Goal: Register for event/course

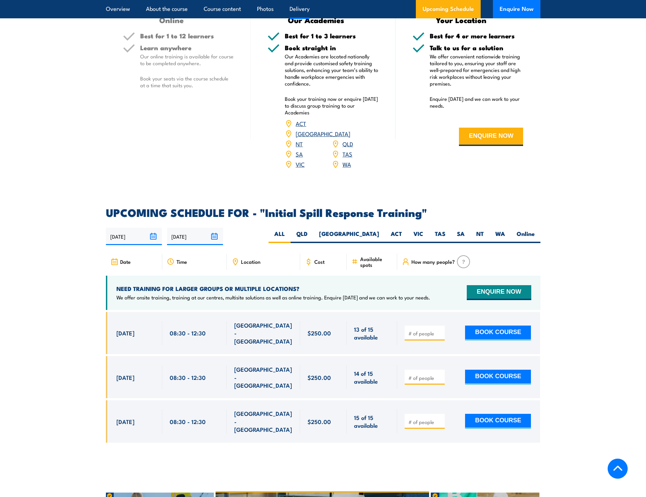
scroll to position [815, 0]
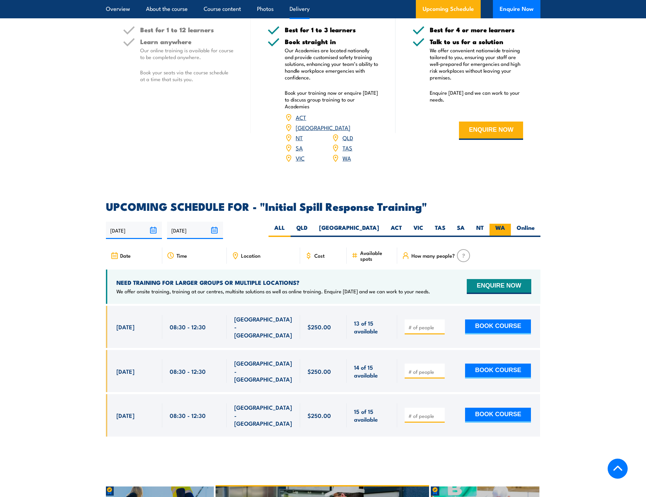
click at [501, 224] on label "WA" at bounding box center [500, 230] width 21 height 13
click at [506, 224] on input "WA" at bounding box center [508, 226] width 4 height 4
radio input "true"
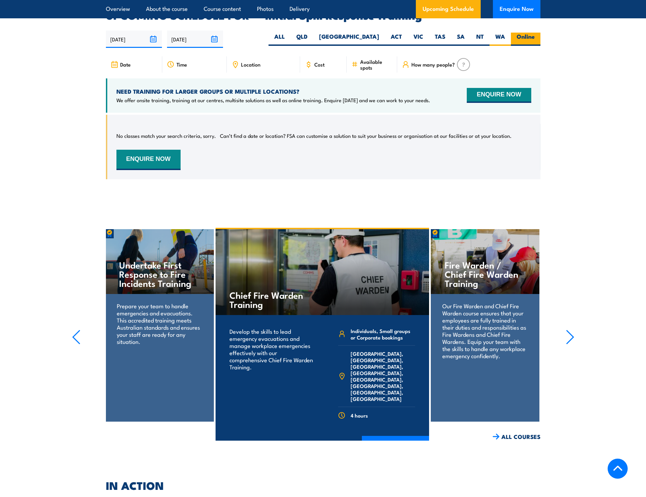
click at [533, 33] on label "Online" at bounding box center [526, 39] width 30 height 13
click at [535, 33] on input "Online" at bounding box center [537, 35] width 4 height 4
radio input "true"
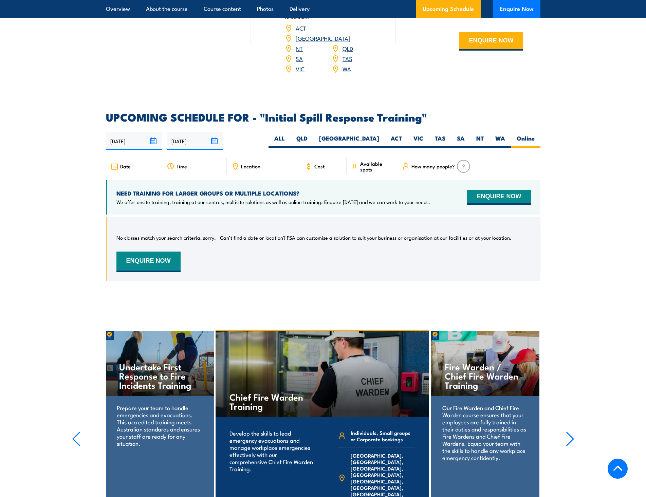
scroll to position [769, 0]
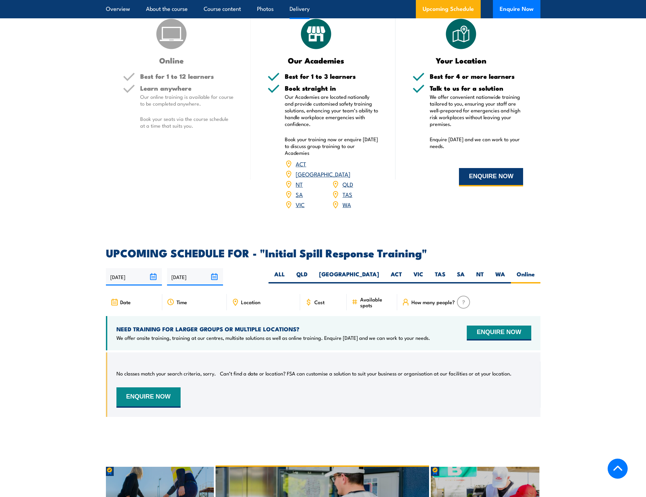
click at [483, 173] on button "ENQUIRE NOW" at bounding box center [491, 177] width 64 height 18
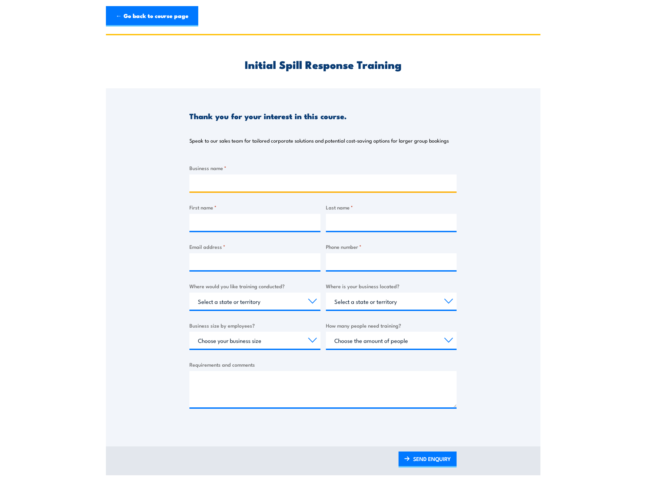
click at [235, 180] on input "Business name *" at bounding box center [323, 183] width 267 height 17
type input "Mara Cleaning Services [GEOGRAPHIC_DATA]"
click at [234, 222] on input "First name *" at bounding box center [255, 222] width 131 height 17
type input "[PERSON_NAME]"
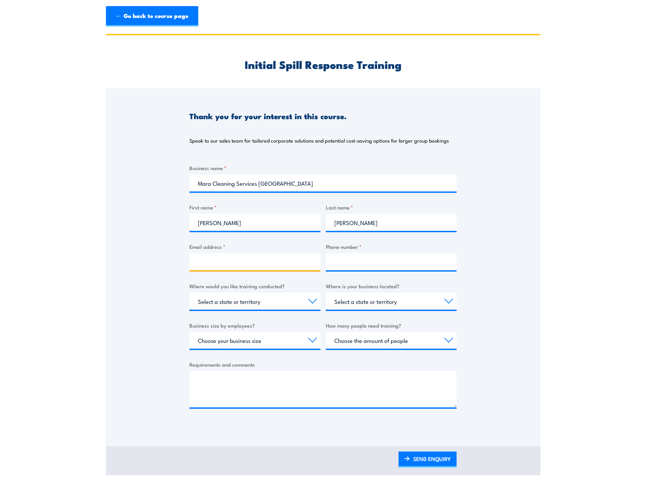
type input "m"
type input "[EMAIL_ADDRESS][DOMAIN_NAME]"
type input "0415528850"
click at [272, 298] on select "Select a state or territory Nationally - multiple locations [GEOGRAPHIC_DATA] […" at bounding box center [255, 301] width 131 height 17
select select "WA"
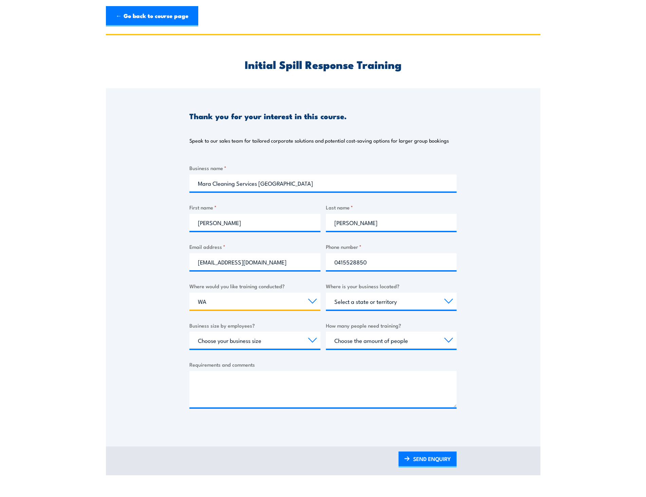
click at [190, 293] on select "Select a state or territory Nationally - multiple locations [GEOGRAPHIC_DATA] […" at bounding box center [255, 301] width 131 height 17
click at [391, 302] on select "Select a state or territory [GEOGRAPHIC_DATA] [GEOGRAPHIC_DATA] [GEOGRAPHIC_DAT…" at bounding box center [391, 301] width 131 height 17
select select "WA"
click at [326, 293] on select "Select a state or territory [GEOGRAPHIC_DATA] [GEOGRAPHIC_DATA] [GEOGRAPHIC_DAT…" at bounding box center [391, 301] width 131 height 17
click at [299, 340] on select "Choose your business size 1 to 19 20 to 199 200+" at bounding box center [255, 340] width 131 height 17
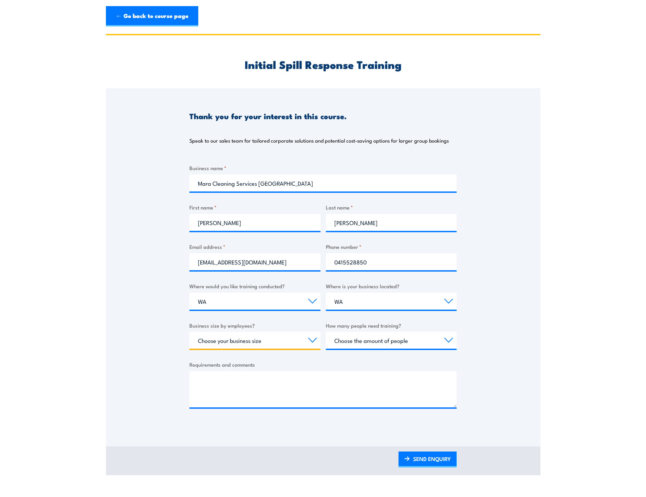
select select "1 to 19"
click at [190, 332] on select "Choose your business size 1 to 19 20 to 199 200+" at bounding box center [255, 340] width 131 height 17
click at [371, 343] on select "Choose the amount of people 1 to 4 5 to 19 20+" at bounding box center [391, 340] width 131 height 17
select select "5 to 19"
click at [326, 332] on select "Choose the amount of people 1 to 4 5 to 19 20+" at bounding box center [391, 340] width 131 height 17
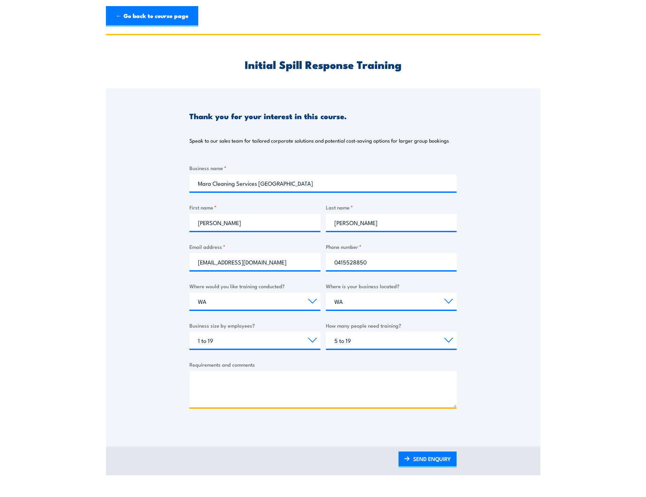
click at [274, 392] on textarea "Requirements and comments" at bounding box center [323, 389] width 267 height 36
type textarea "Looking for approx. 13 people to complete, via online is preferred as not all a…"
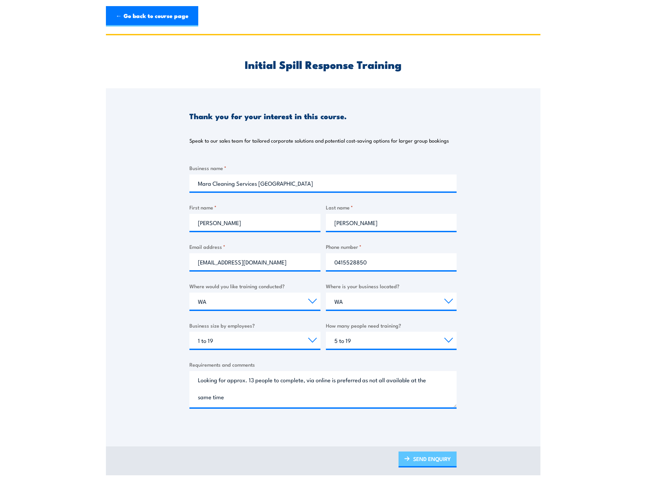
click at [421, 462] on link "SEND ENQUIRY" at bounding box center [428, 460] width 58 height 16
